Goal: Task Accomplishment & Management: Use online tool/utility

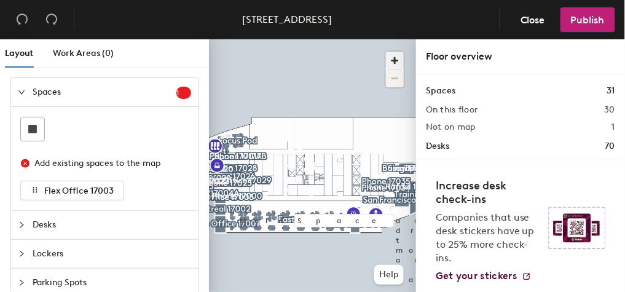
click at [364, 39] on div at bounding box center [312, 39] width 207 height 0
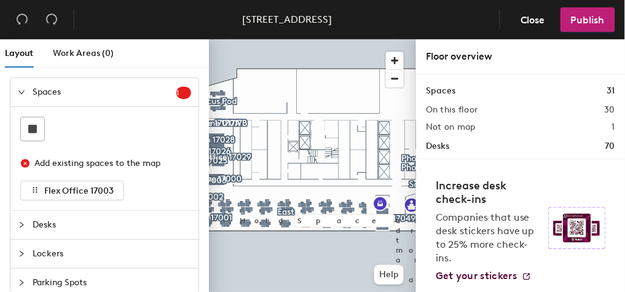
click at [180, 55] on div "Layout Work Areas (0)" at bounding box center [107, 53] width 204 height 28
click at [122, 89] on span "Spaces" at bounding box center [105, 92] width 144 height 28
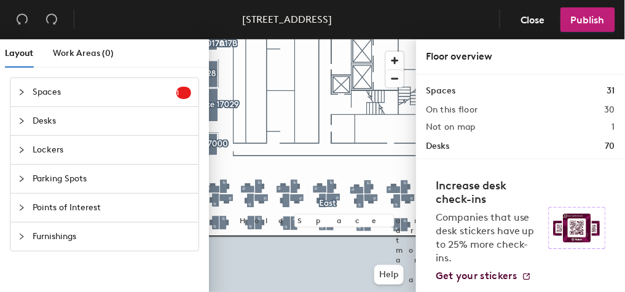
click at [134, 51] on div "Layout Work Areas (0)" at bounding box center [107, 53] width 204 height 28
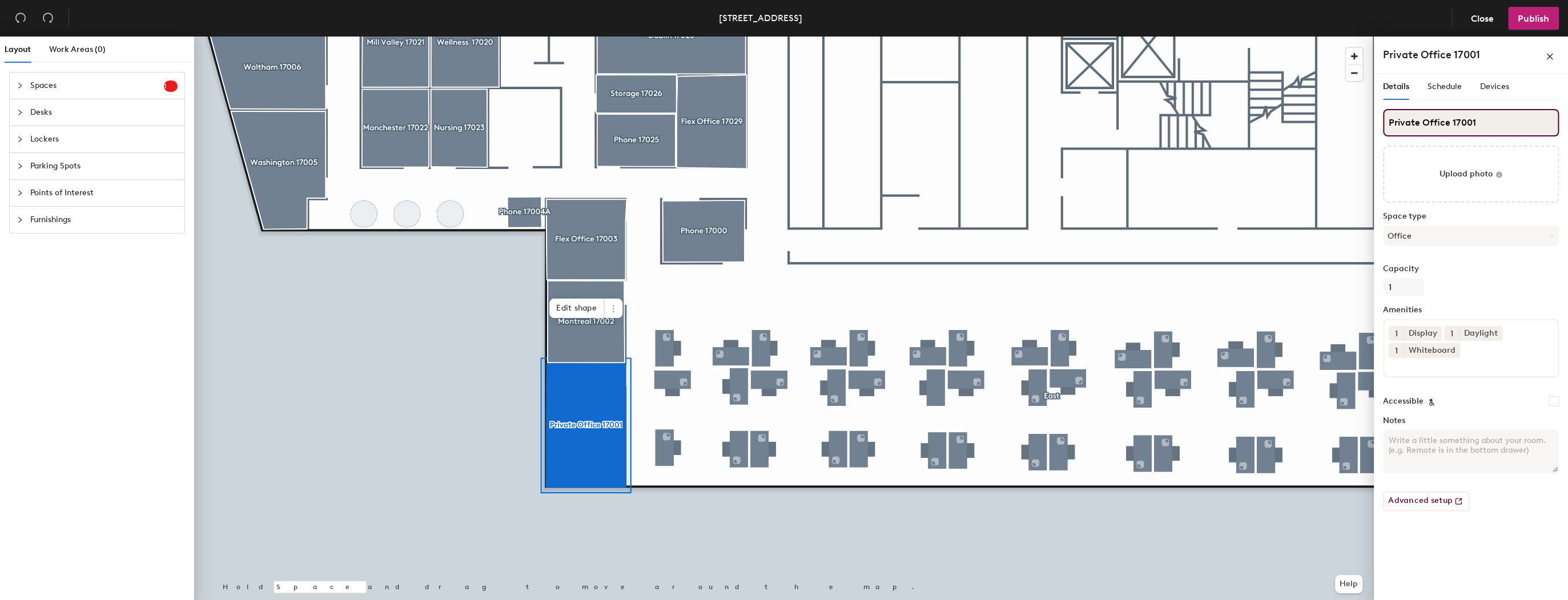
click at [580, 120] on div "Layout Work Areas (0) Spaces 1 Add existing spaces to the map Flex Office 17003…" at bounding box center [784, 320] width 1568 height 568
type input "Flex Office 17001"
click at [580, 271] on div "Details Schedule Devices Flex Office 17001 Upload photo Space type Office Capac…" at bounding box center [1471, 339] width 194 height 531
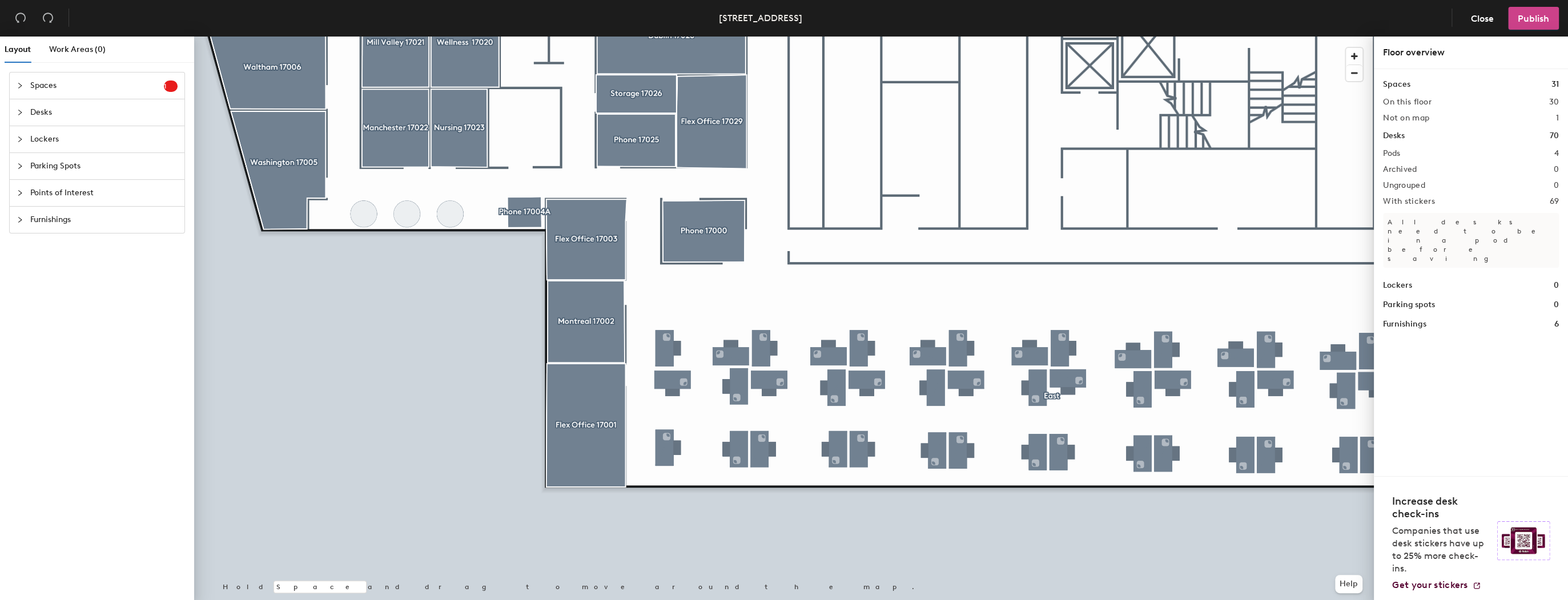
click at [580, 22] on span "Publish" at bounding box center [1534, 19] width 32 height 11
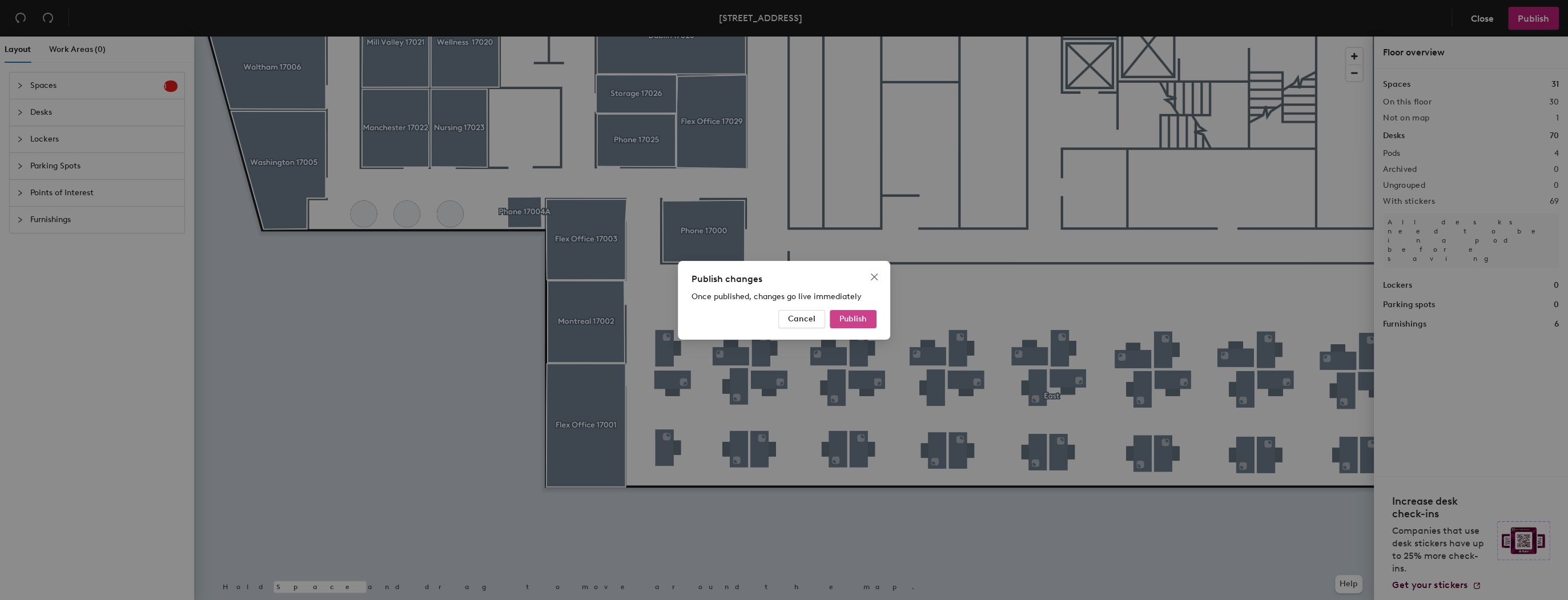
click at [580, 271] on span "Publish" at bounding box center [853, 319] width 27 height 9
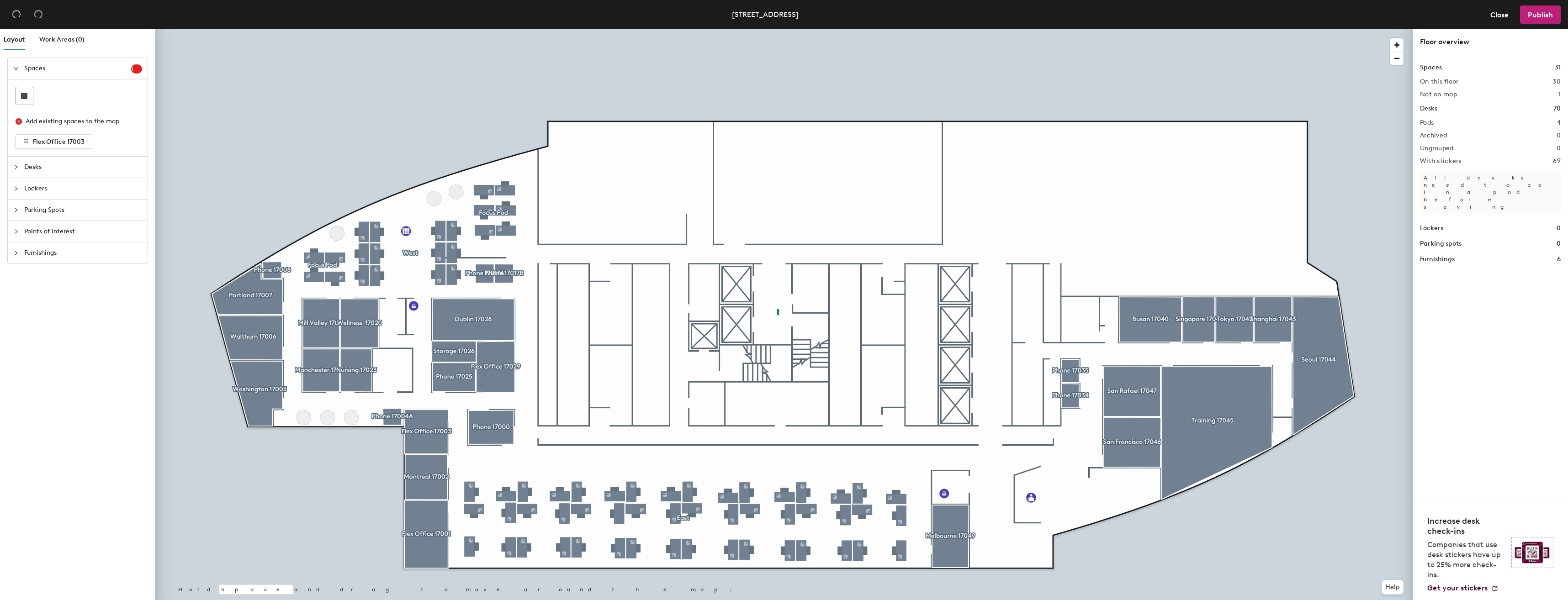
click at [777, 29] on div at bounding box center [784, 29] width 1257 height 0
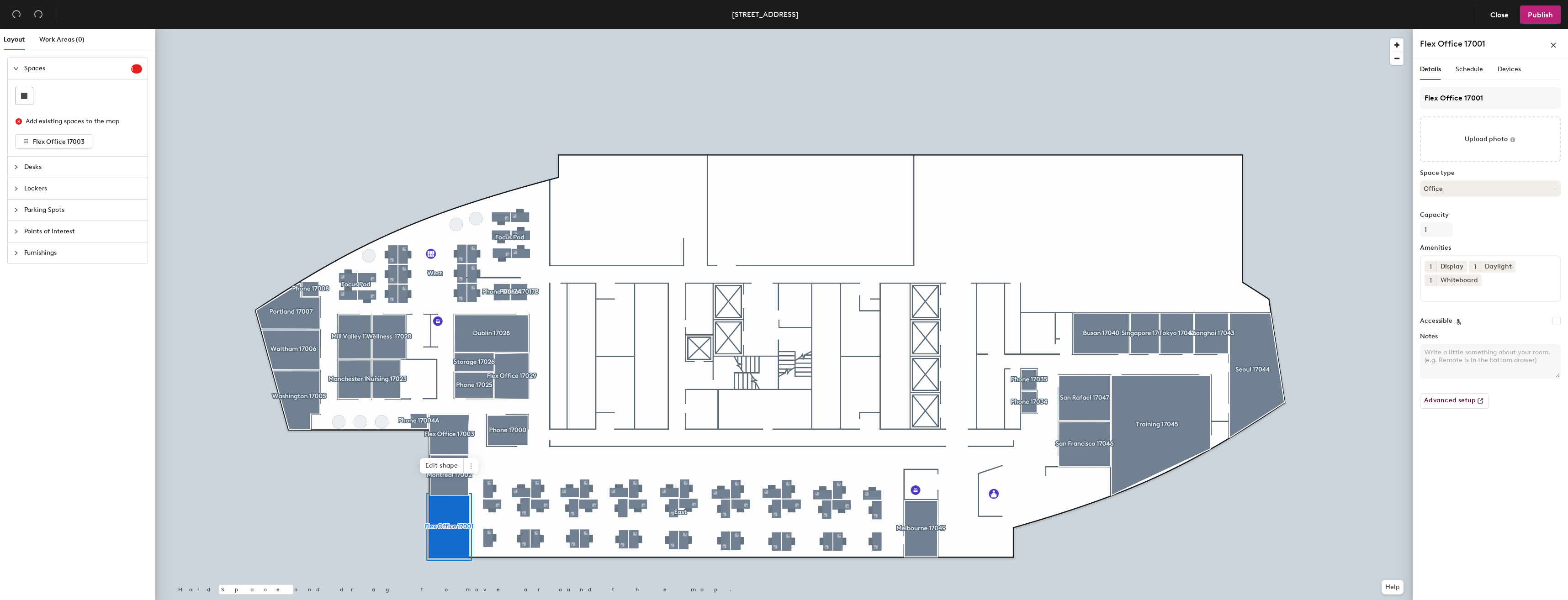
click at [1422, 188] on button "Office" at bounding box center [1490, 189] width 141 height 16
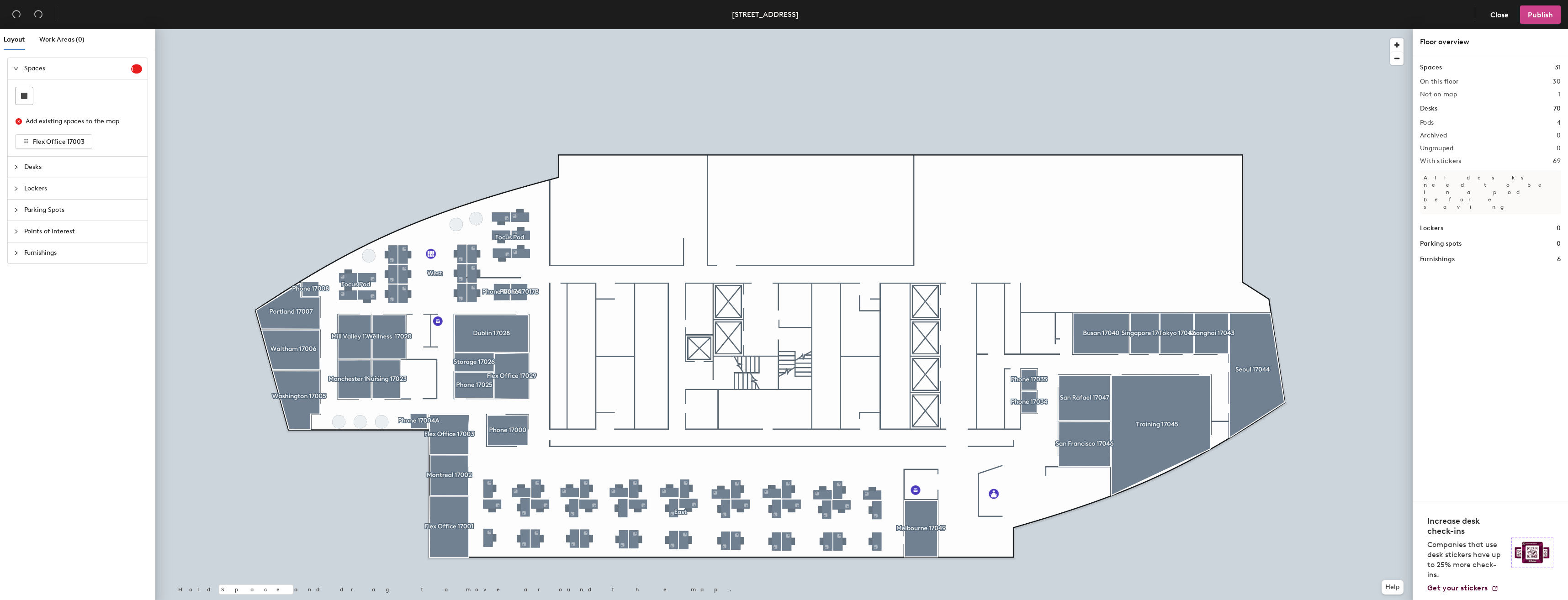
click at [1532, 13] on span "Publish" at bounding box center [1540, 15] width 25 height 9
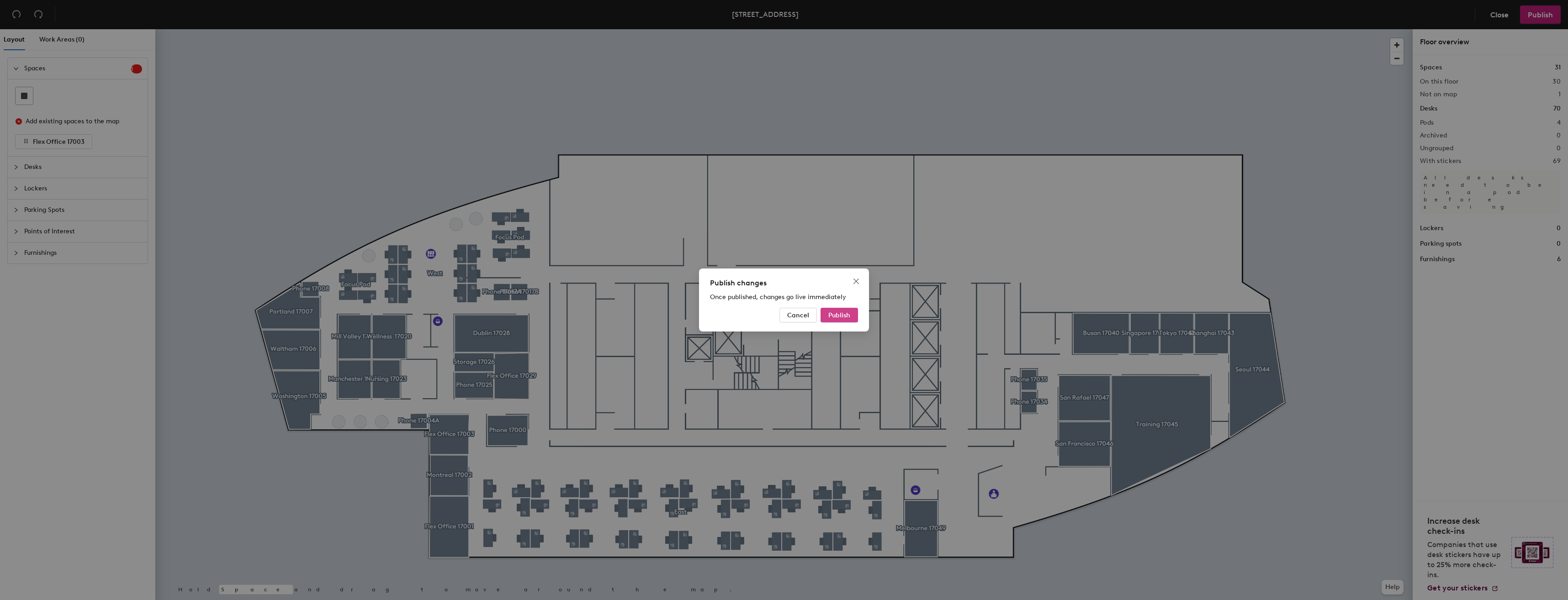
click at [832, 317] on span "Publish" at bounding box center [838, 315] width 22 height 7
